Goal: Find specific page/section: Find specific page/section

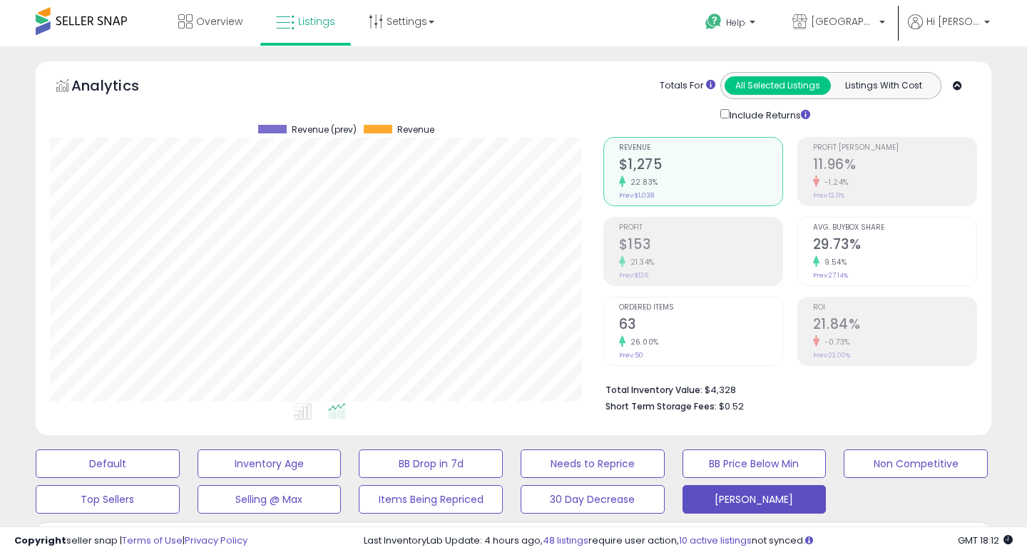
scroll to position [258, 0]
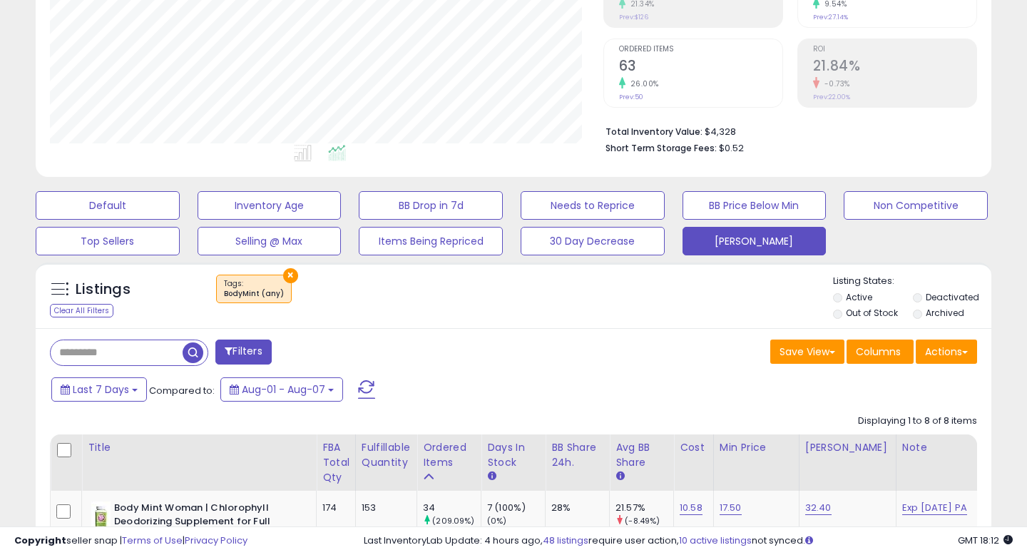
click at [251, 351] on button "Filters" at bounding box center [243, 351] width 56 height 25
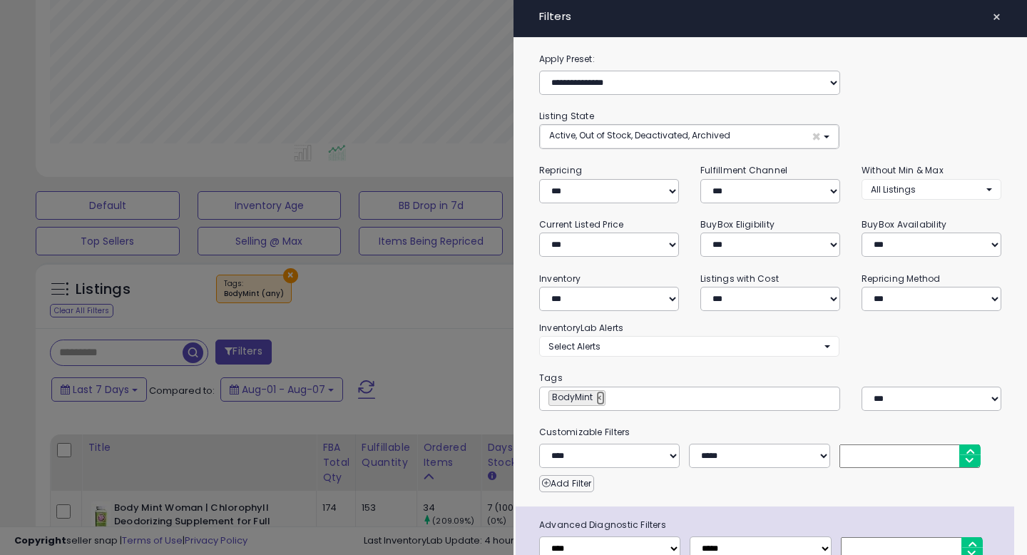
click at [602, 397] on link "×" at bounding box center [600, 398] width 9 height 14
click at [589, 400] on input "text" at bounding box center [655, 398] width 214 height 14
type input "**********"
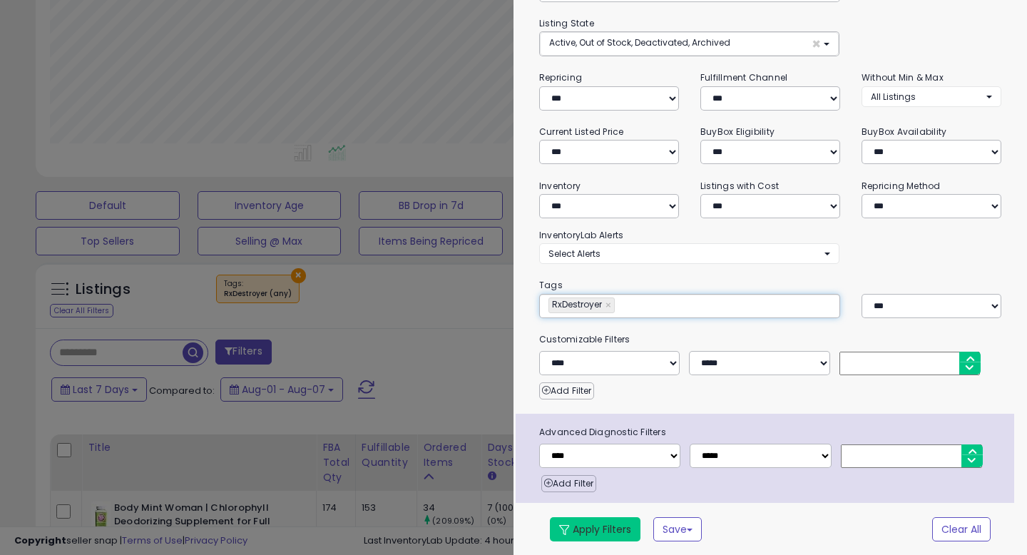
click at [596, 536] on button "Apply Filters" at bounding box center [595, 529] width 91 height 24
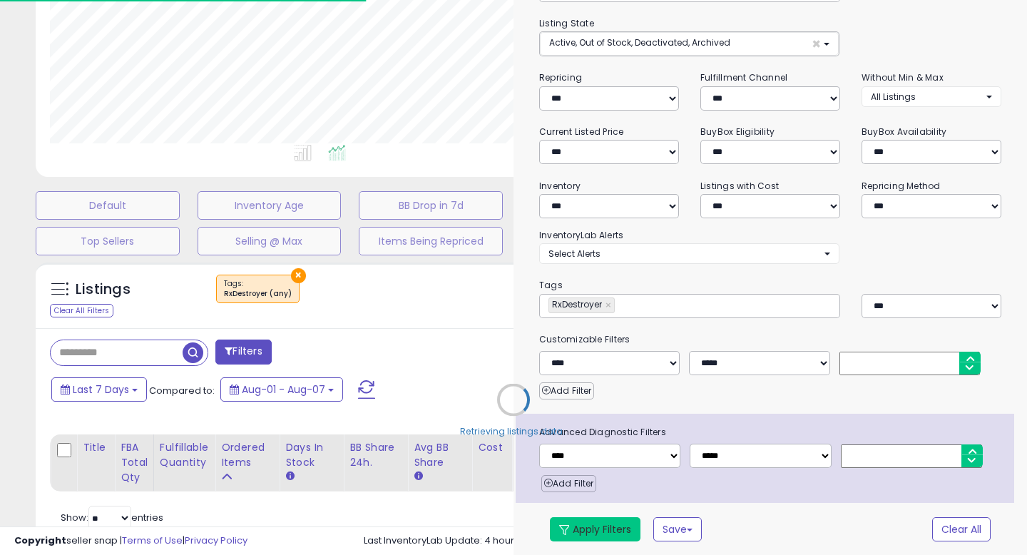
select select "*"
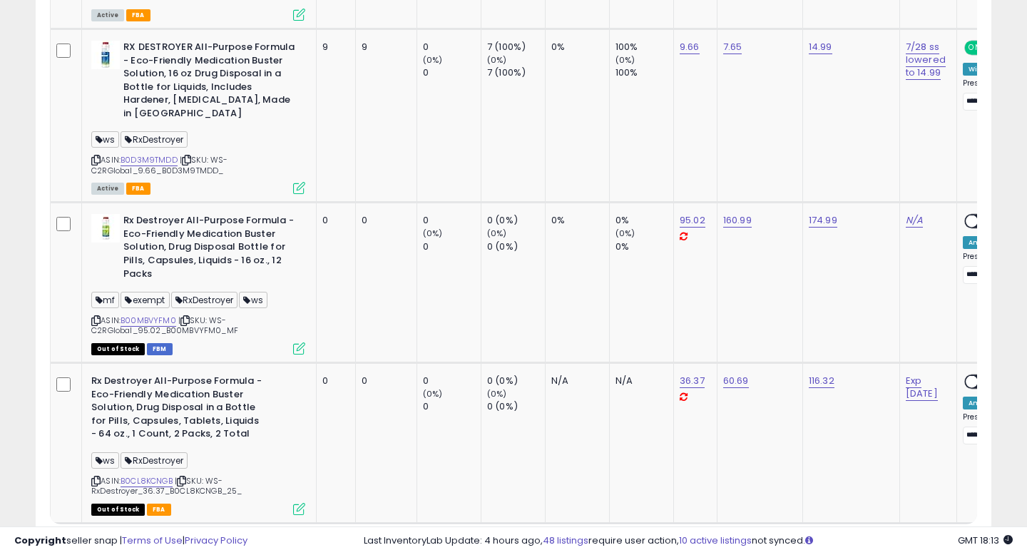
scroll to position [1792, 0]
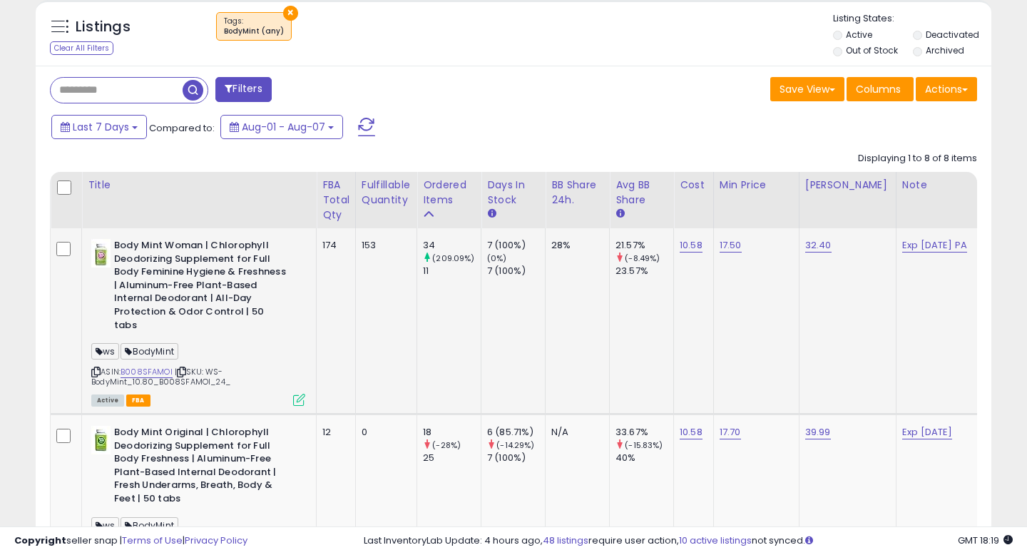
scroll to position [292, 553]
click at [94, 51] on div "Clear All Filters" at bounding box center [81, 48] width 63 height 14
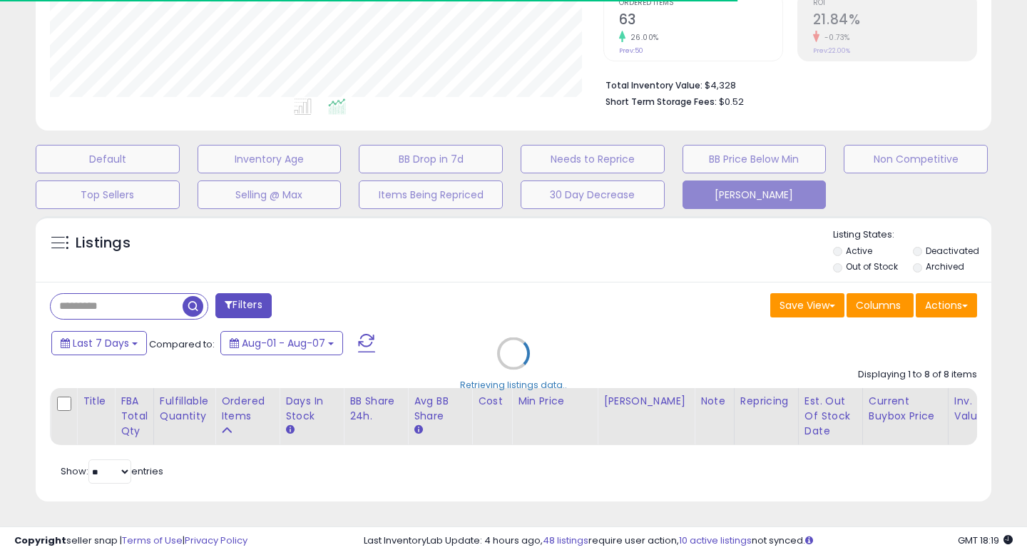
click at [231, 297] on div "Retrieving listings data.." at bounding box center [513, 364] width 977 height 310
click at [263, 299] on div "Retrieving listings data.." at bounding box center [513, 364] width 977 height 310
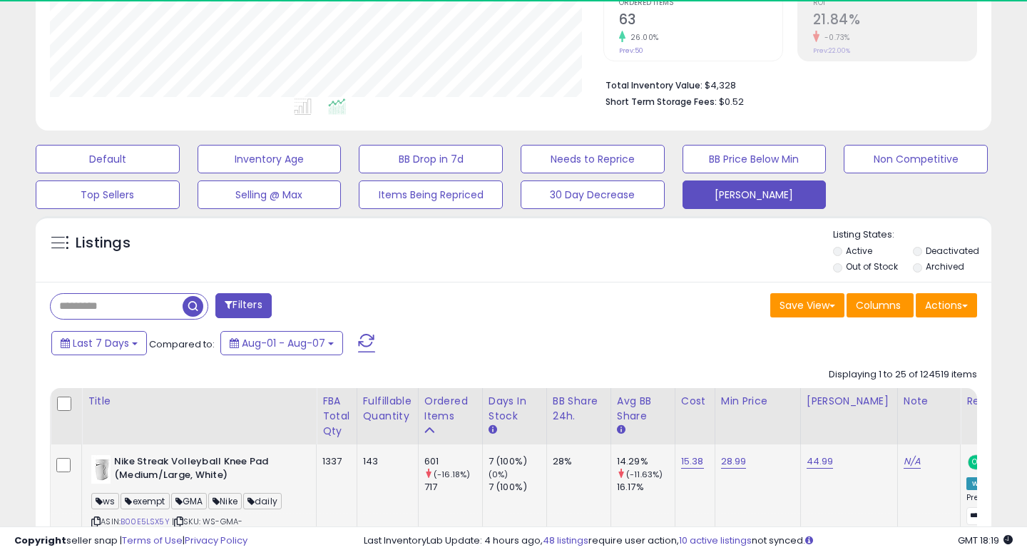
scroll to position [520, 0]
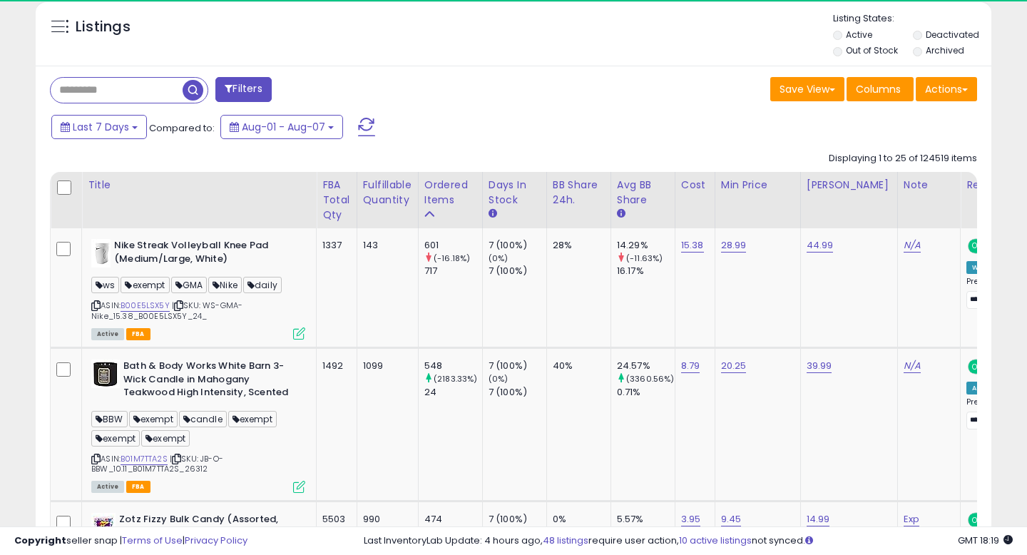
click at [264, 103] on div "Filters" at bounding box center [276, 91] width 474 height 29
click at [247, 89] on button "Filters" at bounding box center [243, 89] width 56 height 25
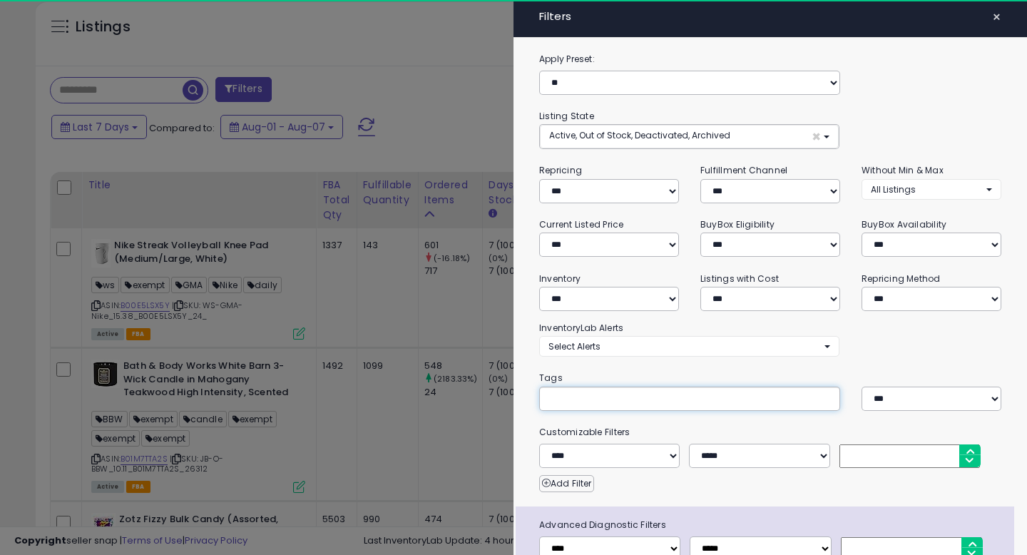
click at [714, 388] on div at bounding box center [689, 398] width 301 height 24
type input "**********"
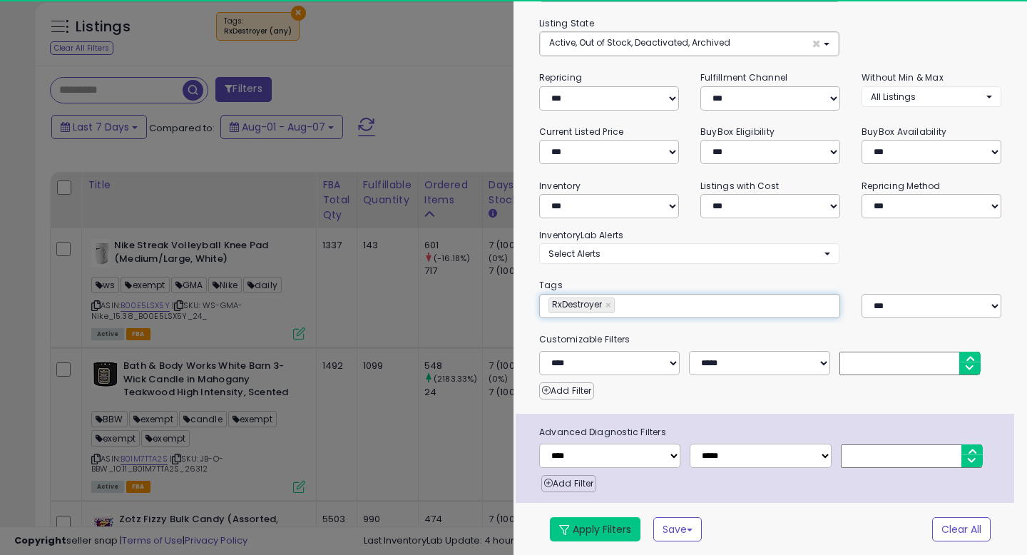
click at [622, 525] on button "Apply Filters" at bounding box center [595, 529] width 91 height 24
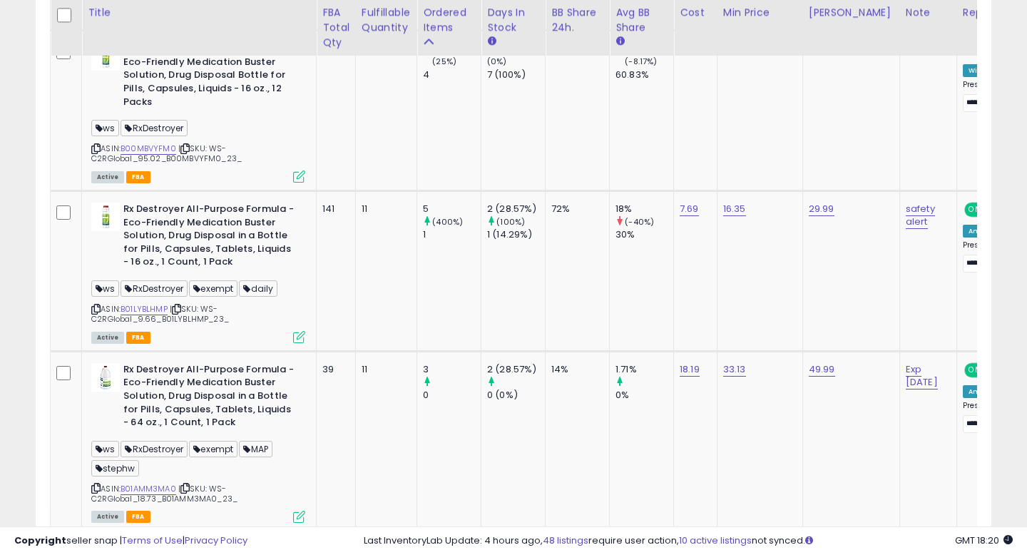
scroll to position [1021, 0]
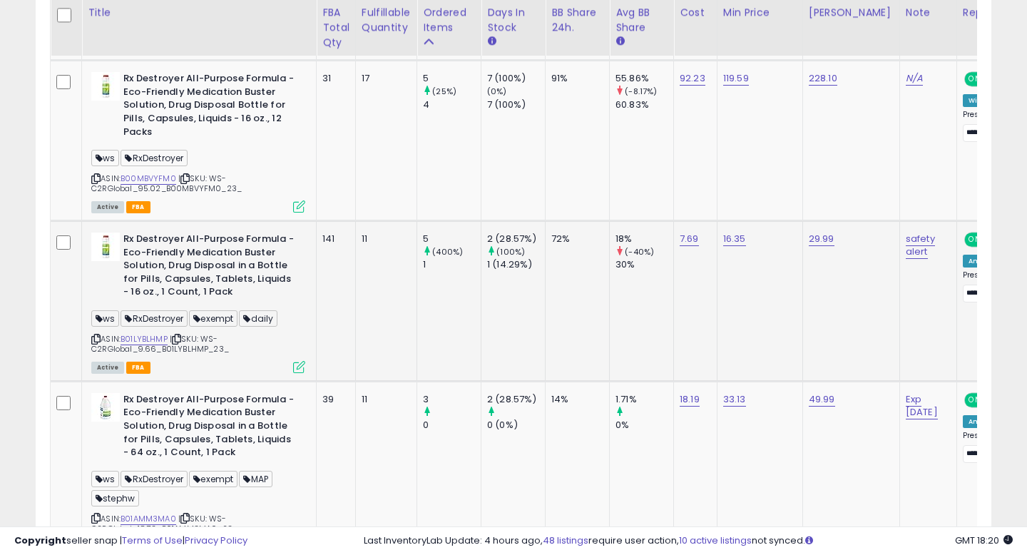
click at [99, 335] on icon at bounding box center [95, 339] width 9 height 8
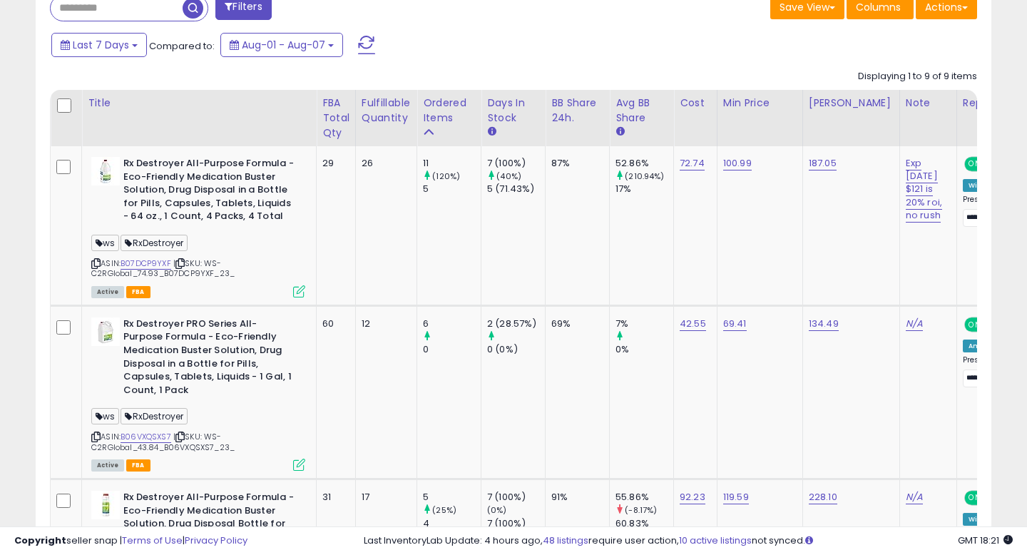
scroll to position [608, 0]
